Goal: Information Seeking & Learning: Learn about a topic

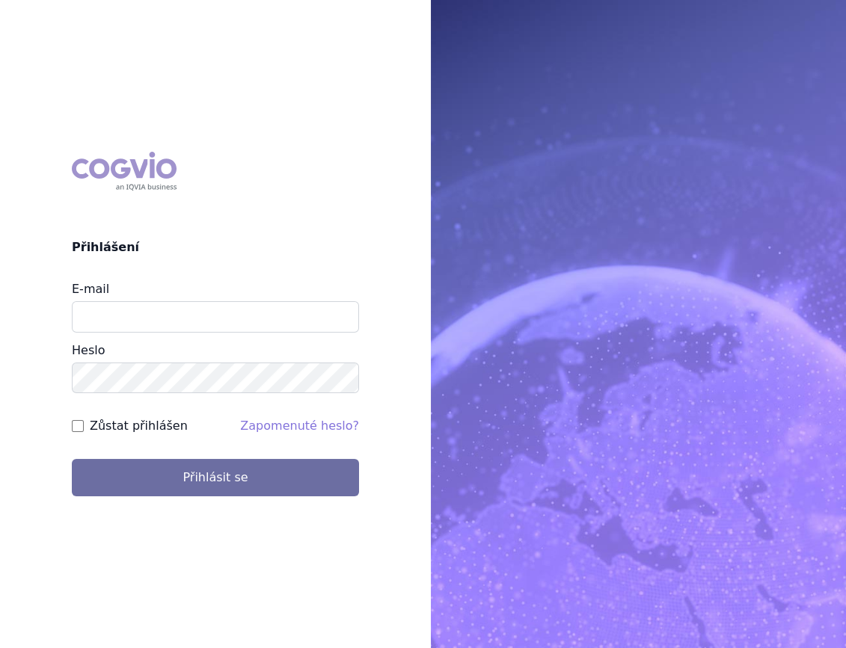
type input "marek_sebrle@accord-healthcare.com"
click at [235, 508] on div "COGVIO Přihlášení E-mail marek_sebrle@accord-healthcare.com Heslo Zůstat přihlá…" at bounding box center [423, 324] width 846 height 648
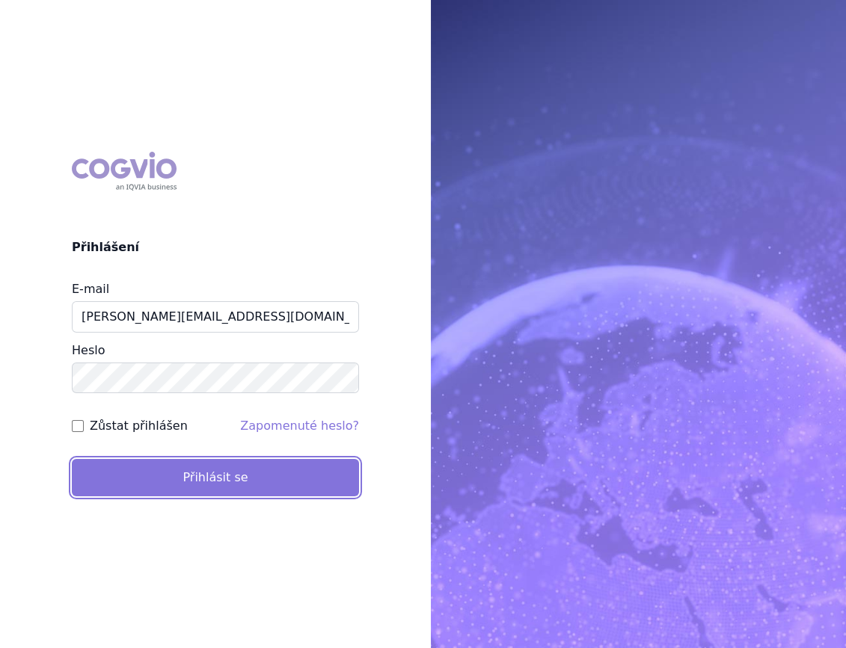
click at [233, 490] on button "Přihlásit se" at bounding box center [215, 477] width 287 height 37
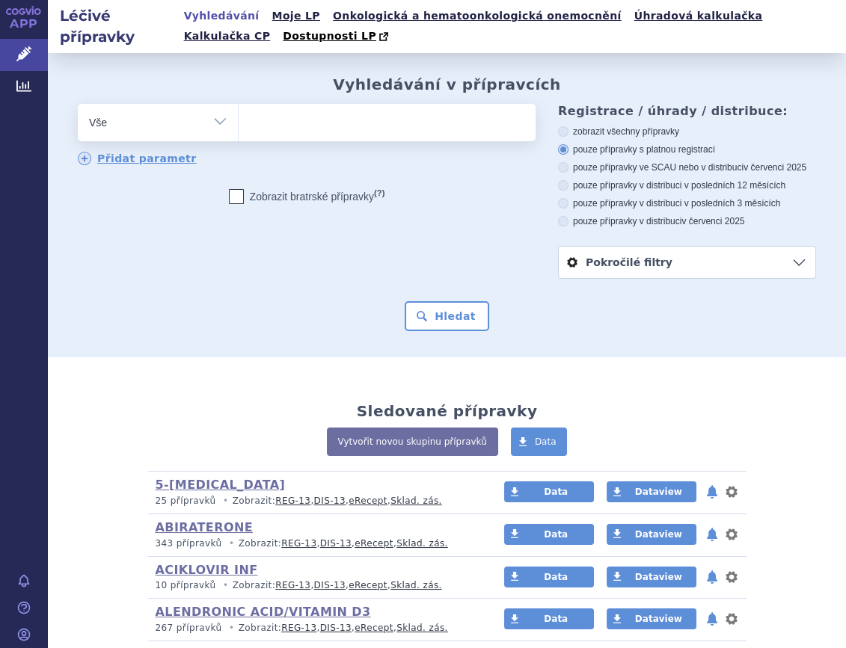
click at [227, 115] on select "Vše Přípravek/SUKL kód MAH VPOIS ATC/Aktivní látka Léková forma Síla" at bounding box center [158, 121] width 160 height 34
select select "filter-atc-group"
click at [78, 105] on select "Vše Přípravek/SUKL kód MAH VPOIS ATC/Aktivní látka Léková forma Síla" at bounding box center [158, 121] width 160 height 34
drag, startPoint x: 265, startPoint y: 134, endPoint x: 89, endPoint y: 221, distance: 195.9
click at [265, 133] on ul at bounding box center [384, 119] width 292 height 31
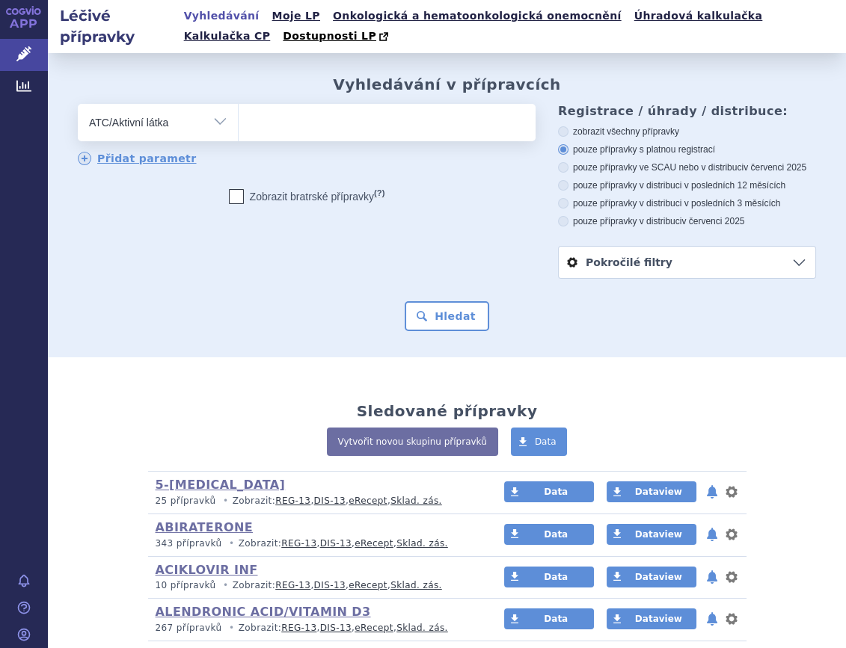
click at [238, 133] on select at bounding box center [238, 121] width 1 height 37
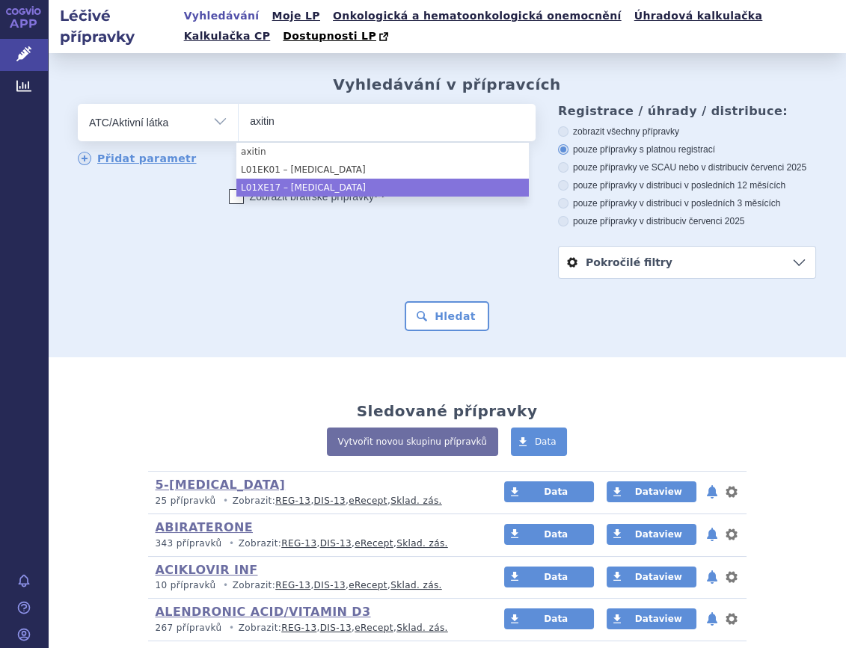
type input "axitin"
select select "L01XE17"
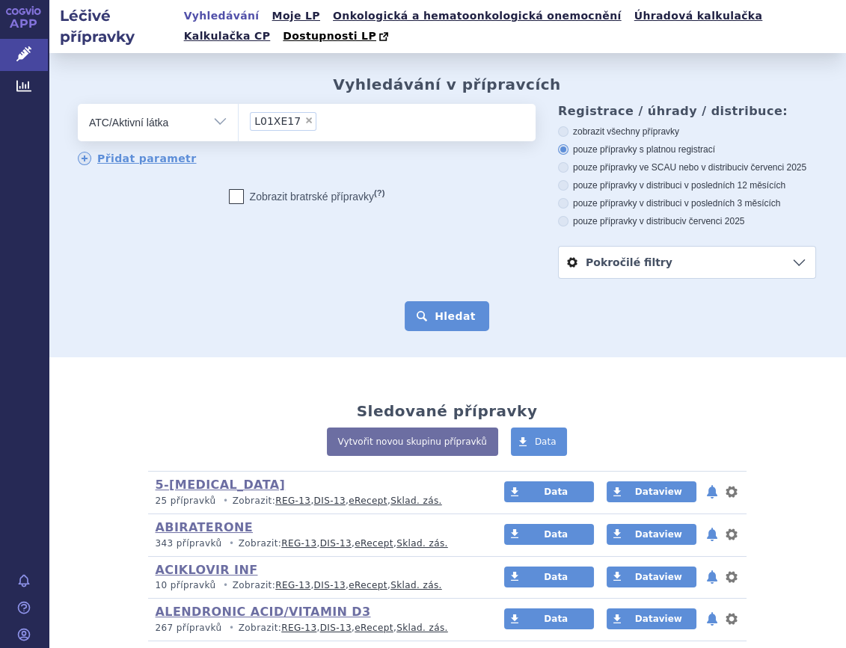
click at [466, 328] on button "Hledat" at bounding box center [446, 316] width 84 height 30
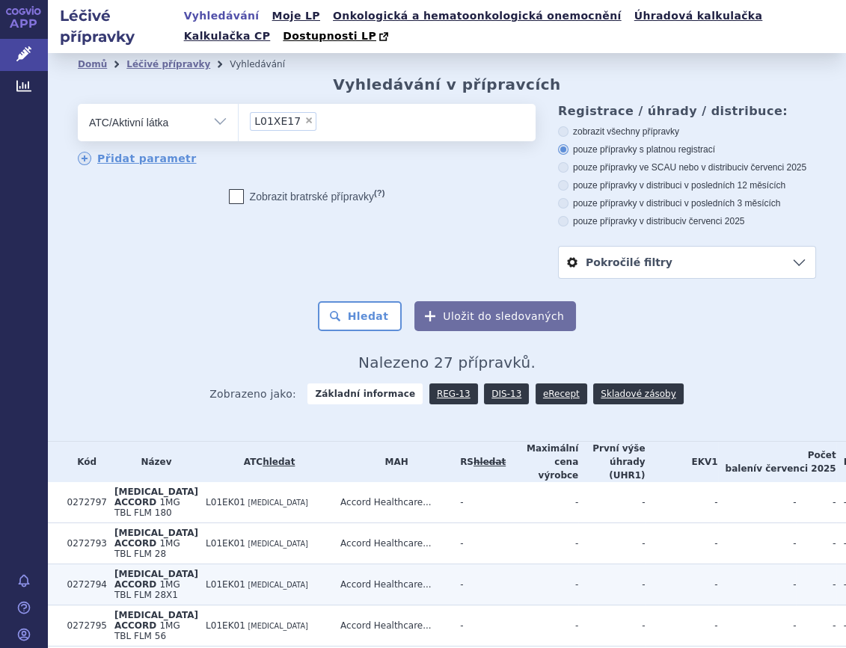
scroll to position [203, 0]
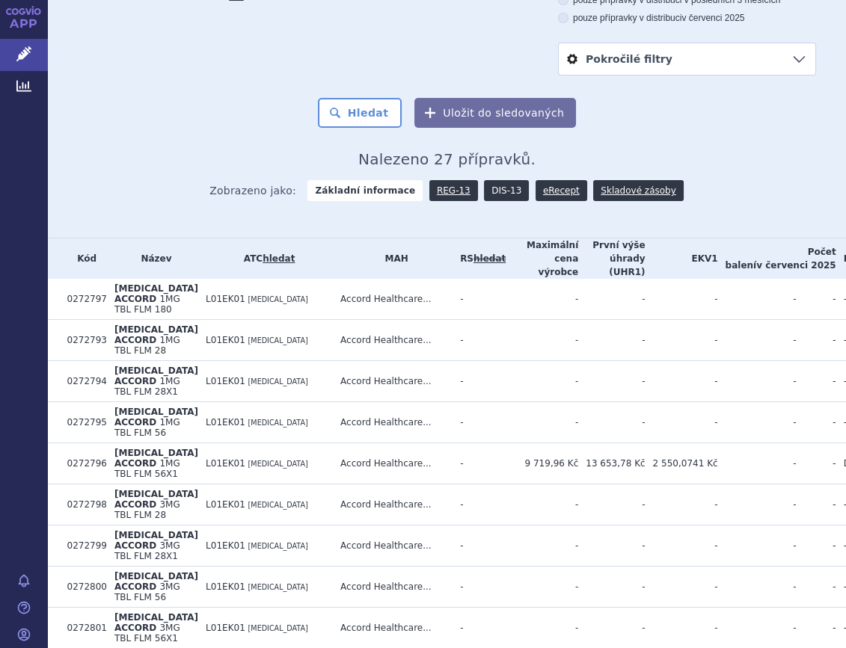
click at [499, 191] on link "DIS-13" at bounding box center [506, 190] width 45 height 21
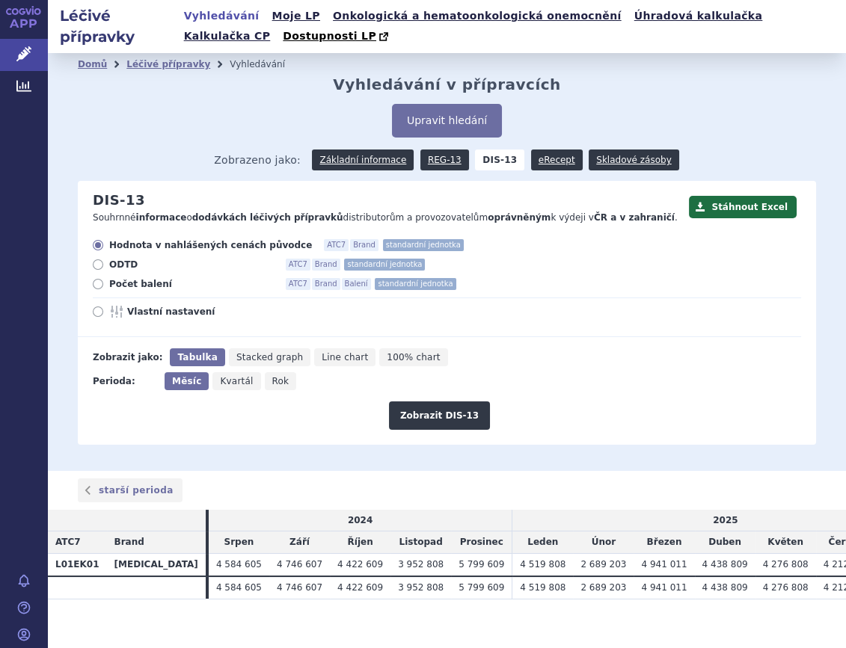
click at [147, 277] on div "Hodnota v nahlášených cenách původce ATC7 Brand standardní jednotka ODTD ATC7 B…" at bounding box center [439, 288] width 723 height 98
click at [160, 280] on span "Počet balení" at bounding box center [191, 284] width 164 height 12
click at [104, 281] on input "Počet balení ATC7 Brand Balení standardní jednotka" at bounding box center [99, 286] width 10 height 10
radio input "true"
click at [265, 381] on icon "Rok" at bounding box center [281, 381] width 32 height 18
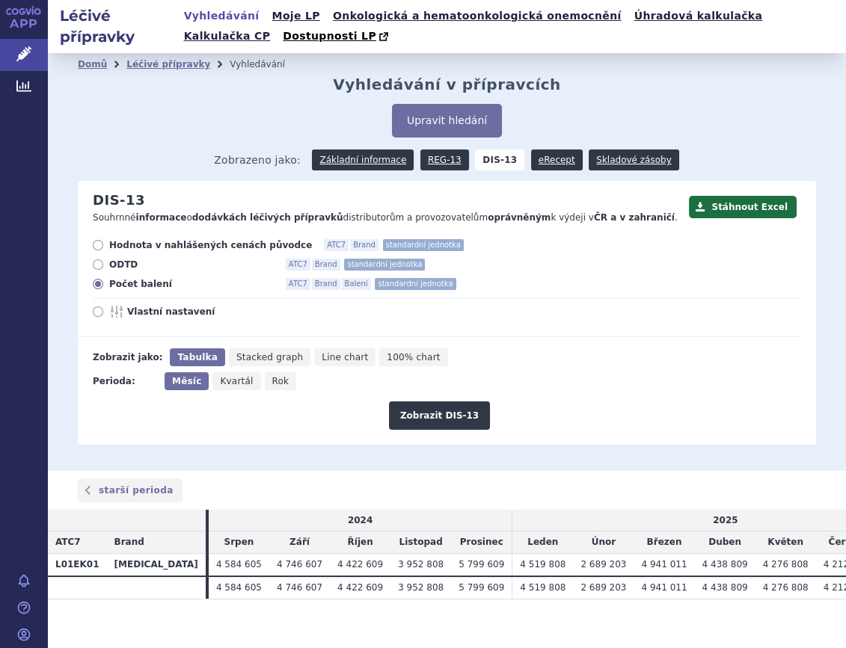
click at [265, 381] on input "Rok" at bounding box center [270, 377] width 10 height 10
radio input "true"
click at [472, 434] on div "Stáhnout Excel DIS-13 Souhrnné informace o dodávkách léčivých přípravků distrib…" at bounding box center [447, 312] width 738 height 263
click at [456, 423] on button "Zobrazit DIS-13" at bounding box center [439, 415] width 101 height 28
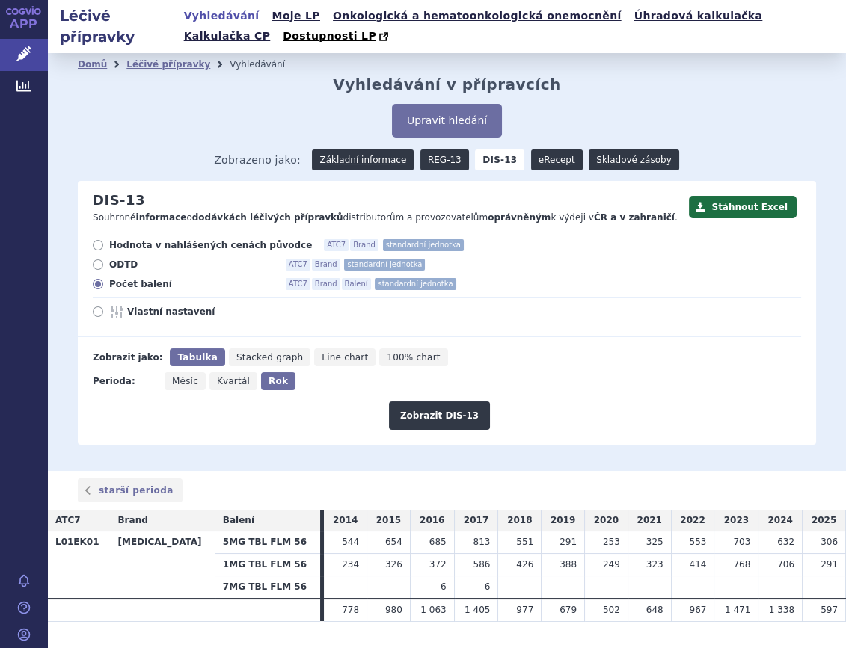
click at [452, 164] on link "REG-13" at bounding box center [444, 160] width 49 height 21
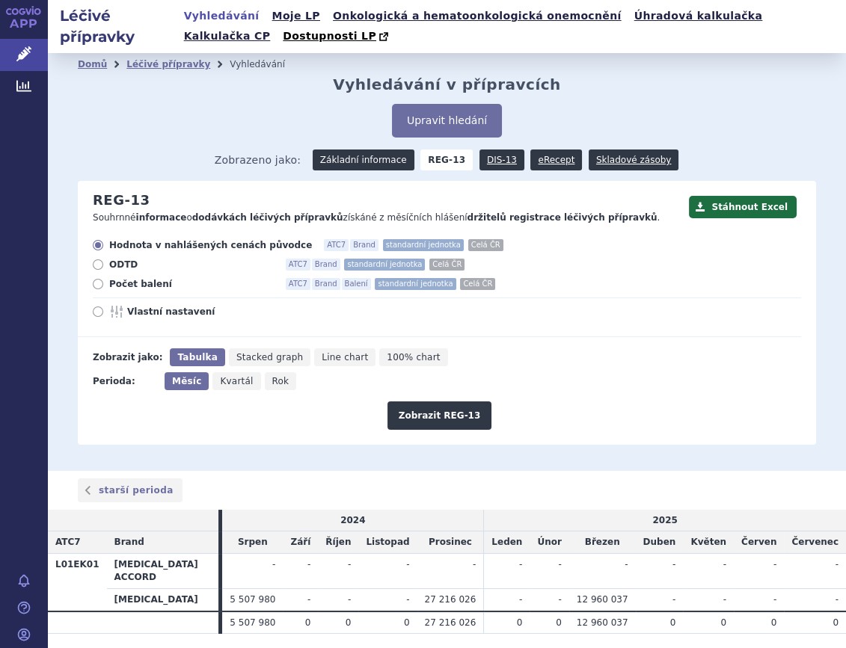
click at [386, 153] on link "Základní informace" at bounding box center [363, 160] width 102 height 21
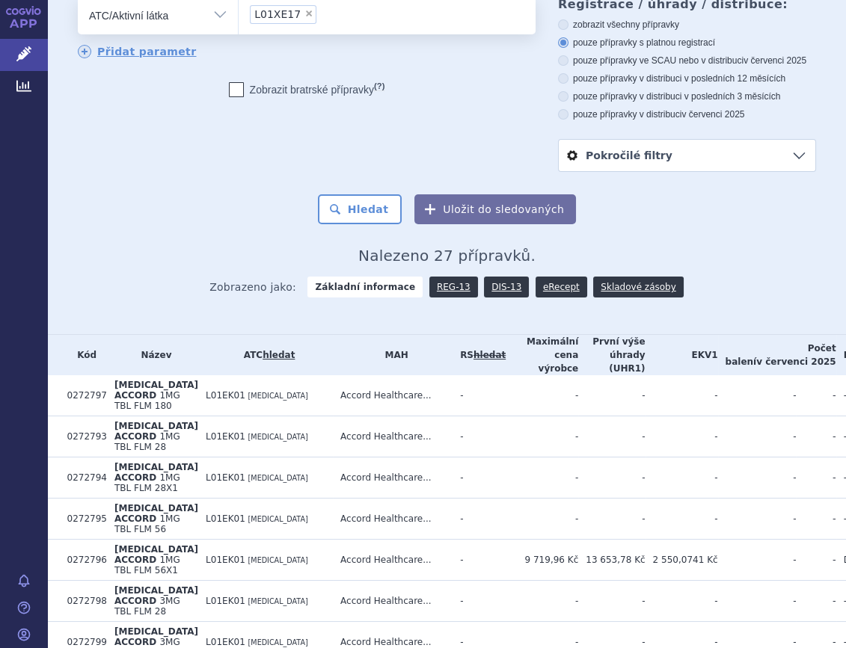
scroll to position [31, 0]
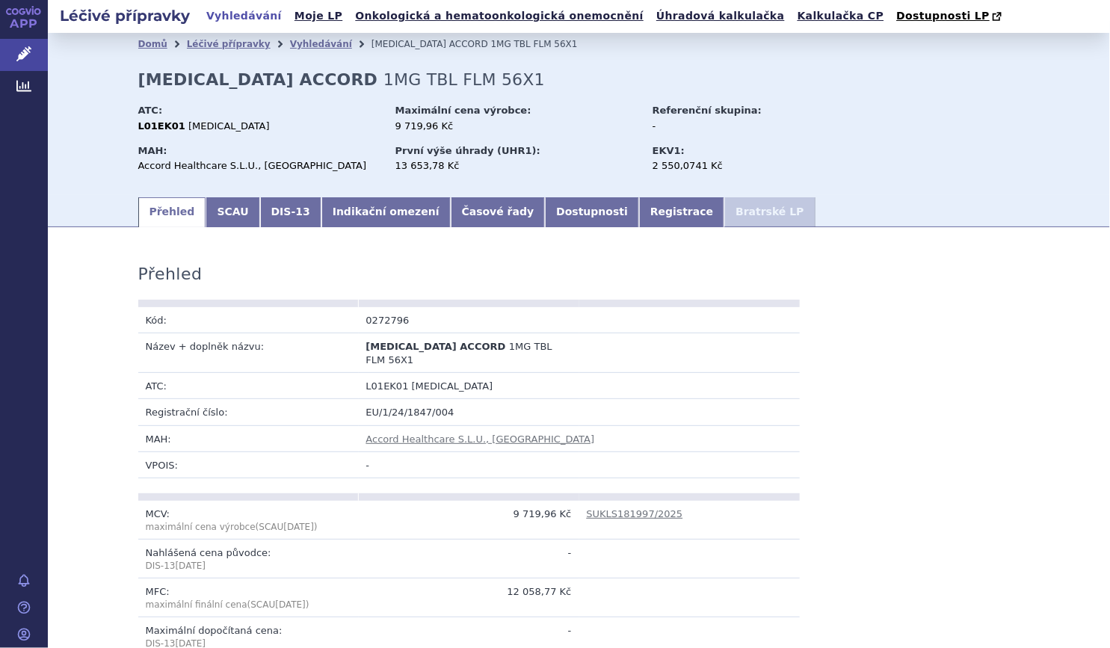
click at [173, 75] on strong "[MEDICAL_DATA] ACCORD" at bounding box center [258, 79] width 240 height 19
click at [290, 44] on link "Vyhledávání" at bounding box center [321, 44] width 62 height 10
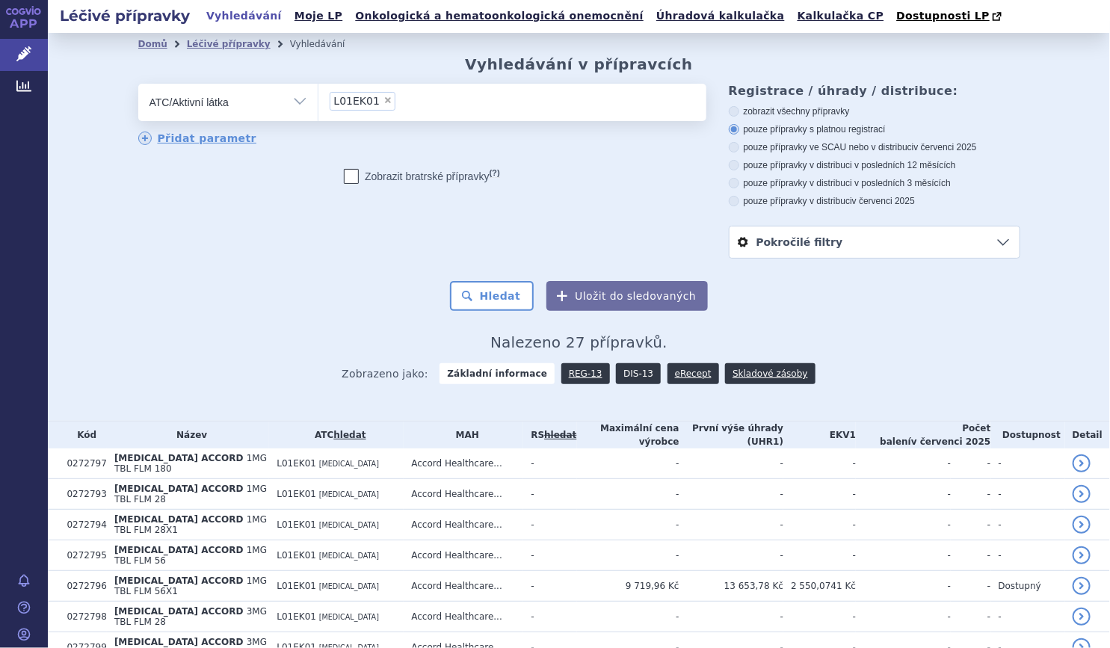
click at [635, 381] on link "DIS-13" at bounding box center [638, 373] width 45 height 21
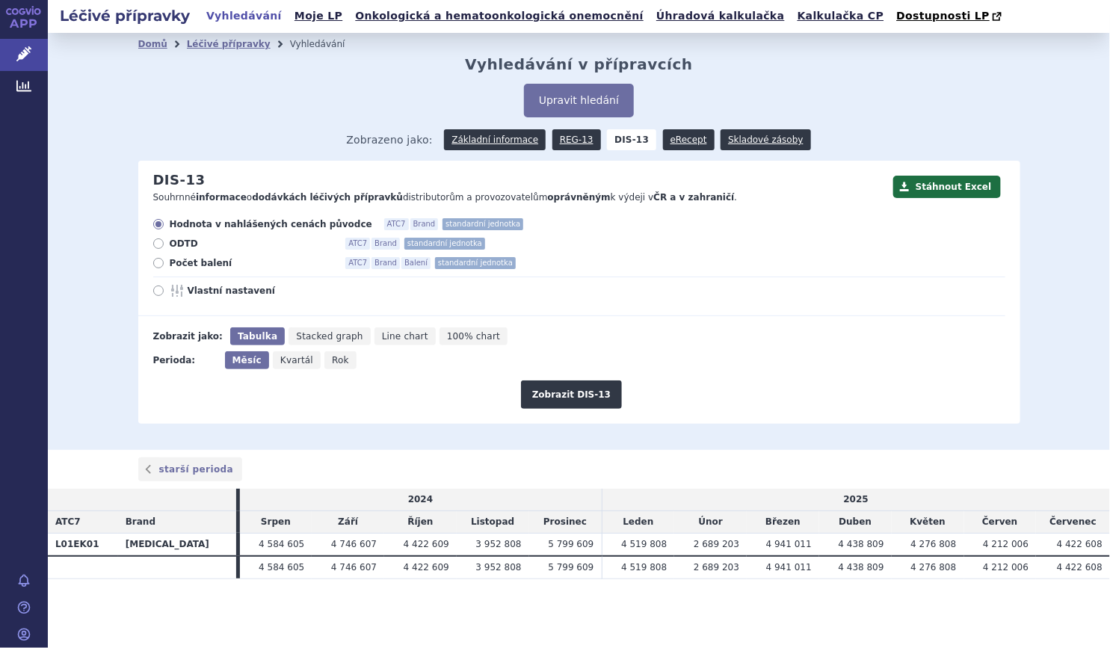
click at [209, 262] on span "Počet balení" at bounding box center [252, 263] width 164 height 12
click at [164, 262] on input "Počet balení ATC7 Brand Balení standardní jednotka" at bounding box center [160, 265] width 10 height 10
radio input "true"
click at [332, 359] on span "Rok" at bounding box center [340, 360] width 17 height 10
click at [331, 359] on input "Rok" at bounding box center [329, 356] width 10 height 10
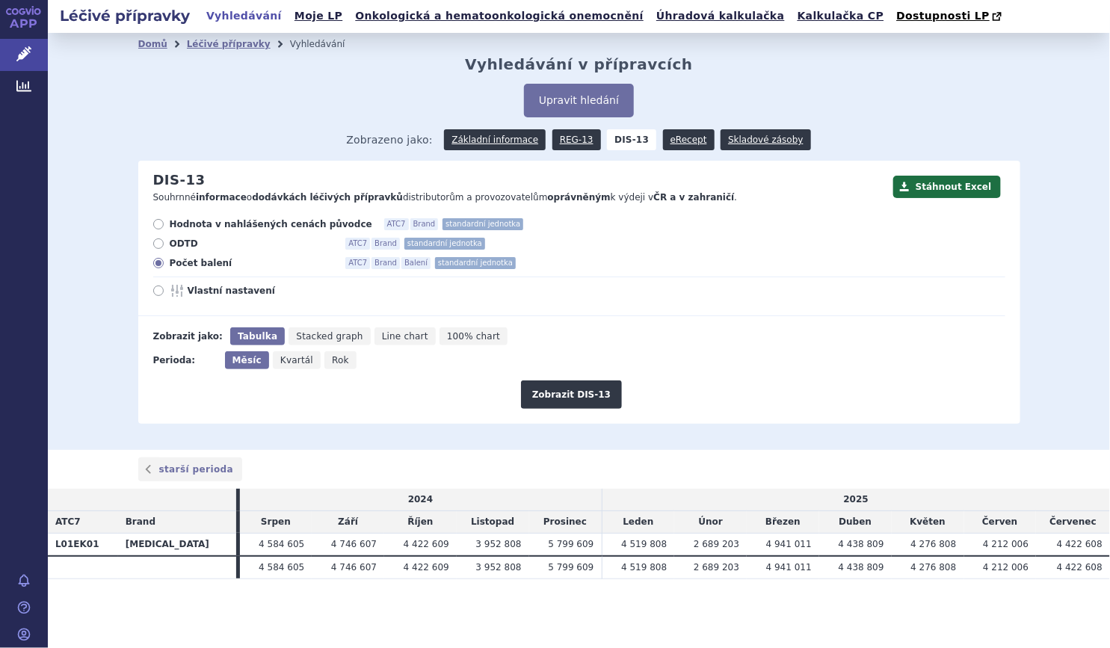
radio input "true"
click at [572, 387] on button "Zobrazit DIS-13" at bounding box center [571, 395] width 101 height 28
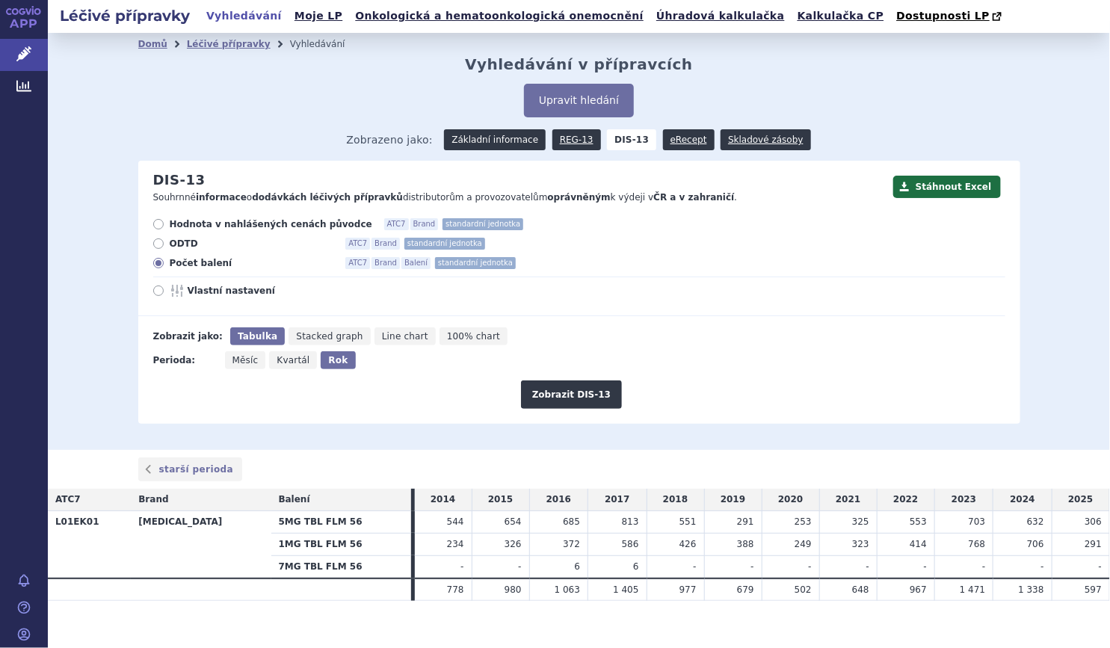
click at [529, 142] on link "Základní informace" at bounding box center [495, 139] width 102 height 21
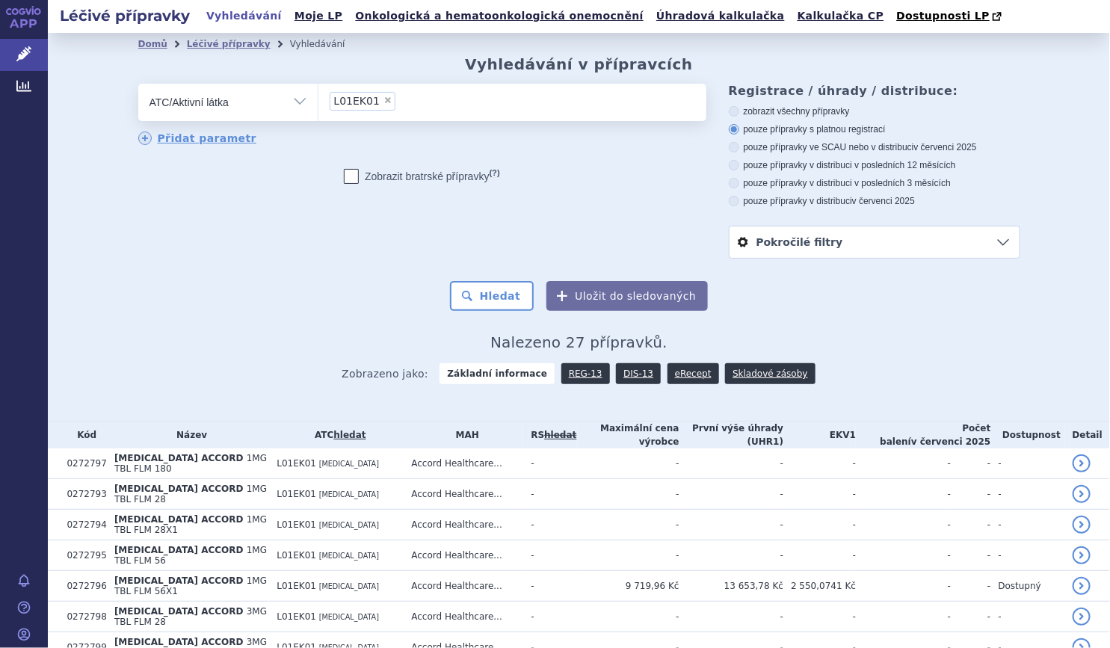
scroll to position [271, 0]
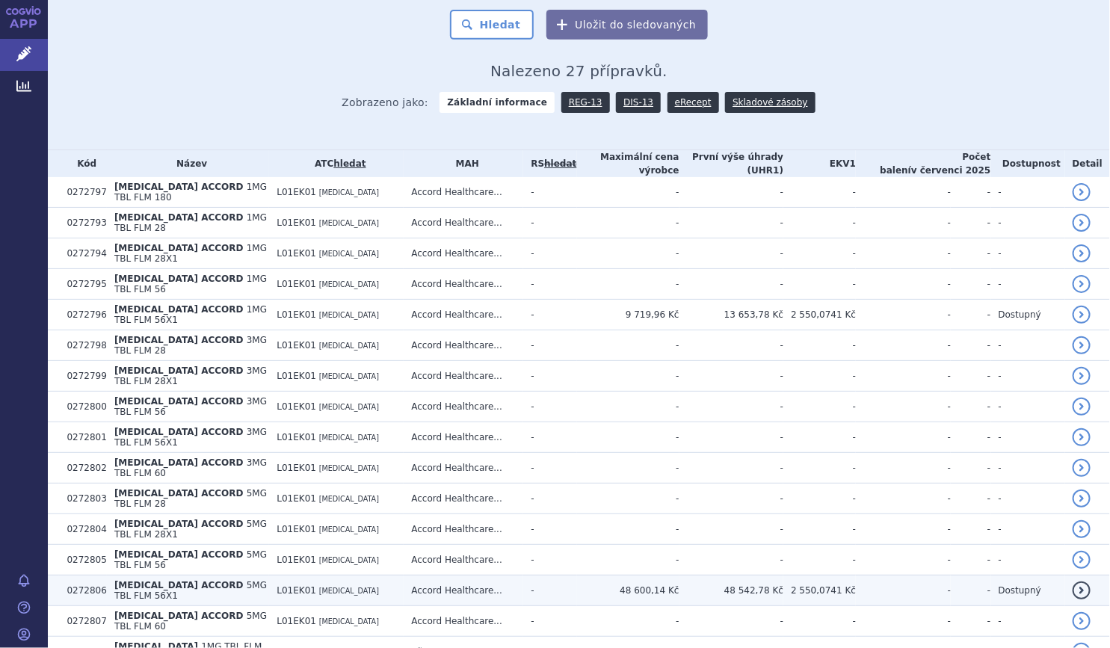
click at [345, 576] on td "L01EK01 AXITINIB" at bounding box center [336, 591] width 135 height 31
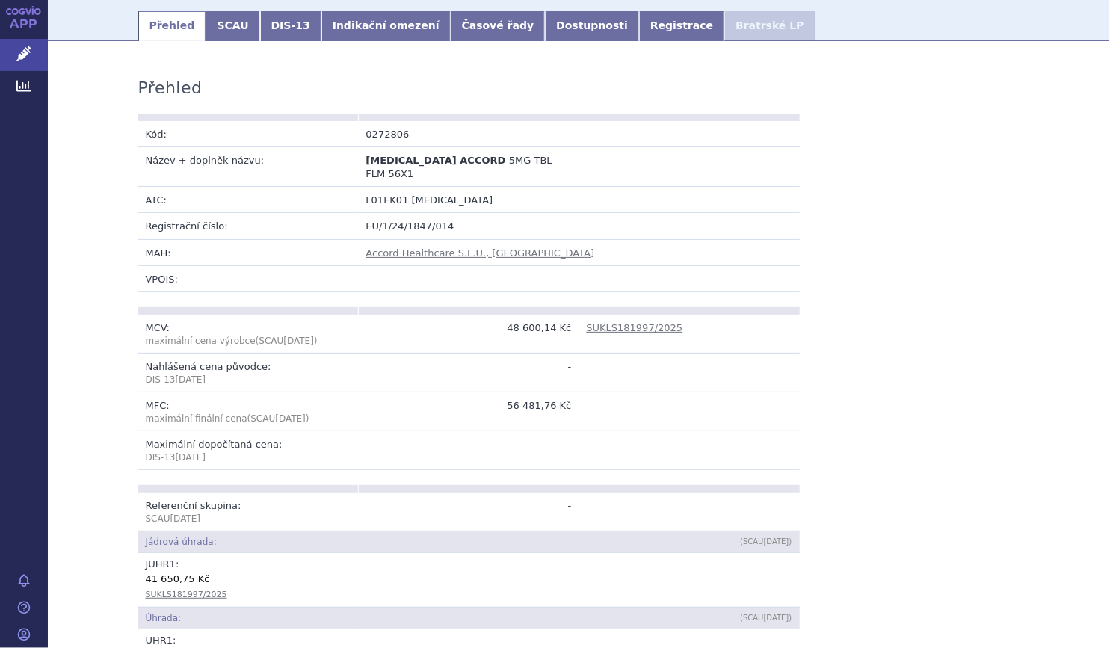
scroll to position [135, 0]
